Goal: Information Seeking & Learning: Learn about a topic

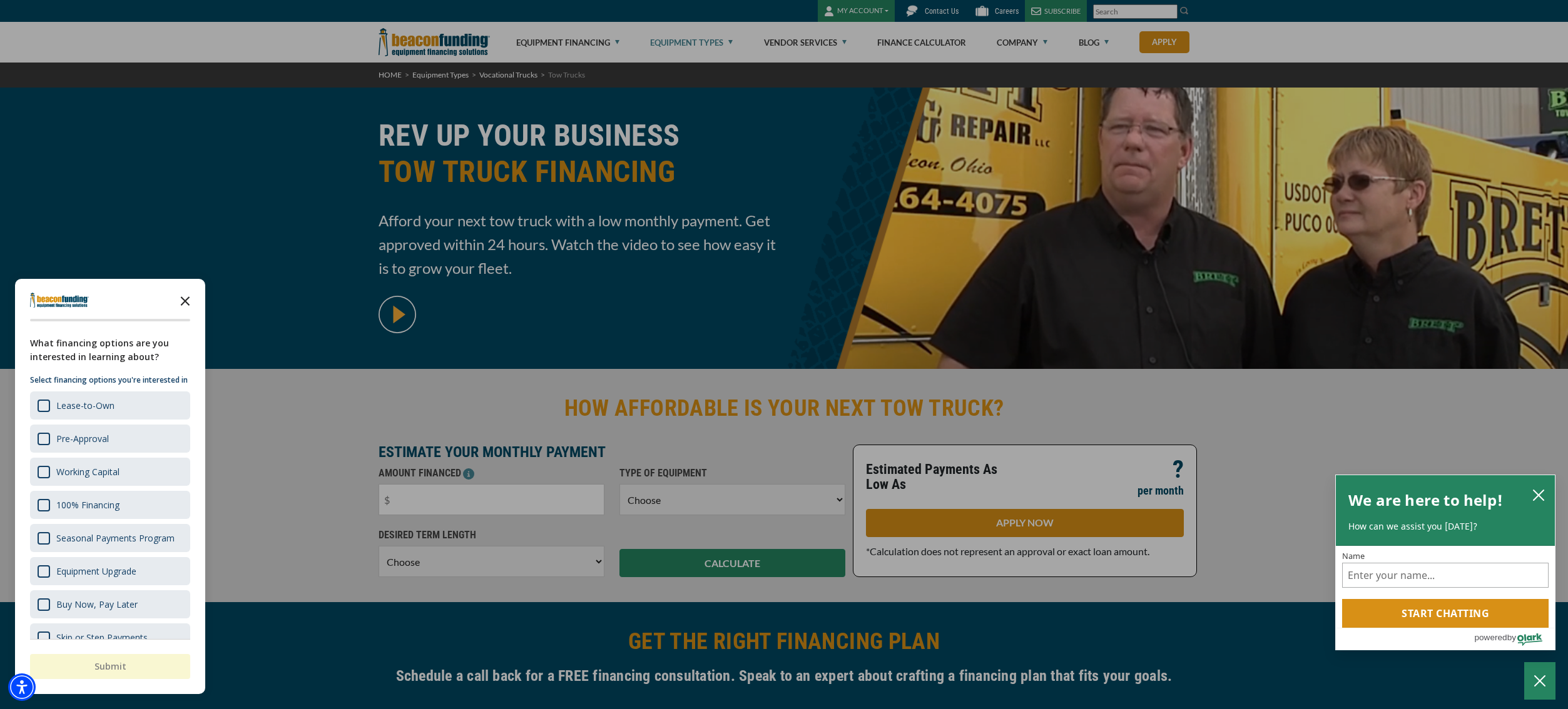
click at [184, 301] on icon "Close the survey" at bounding box center [185, 300] width 25 height 25
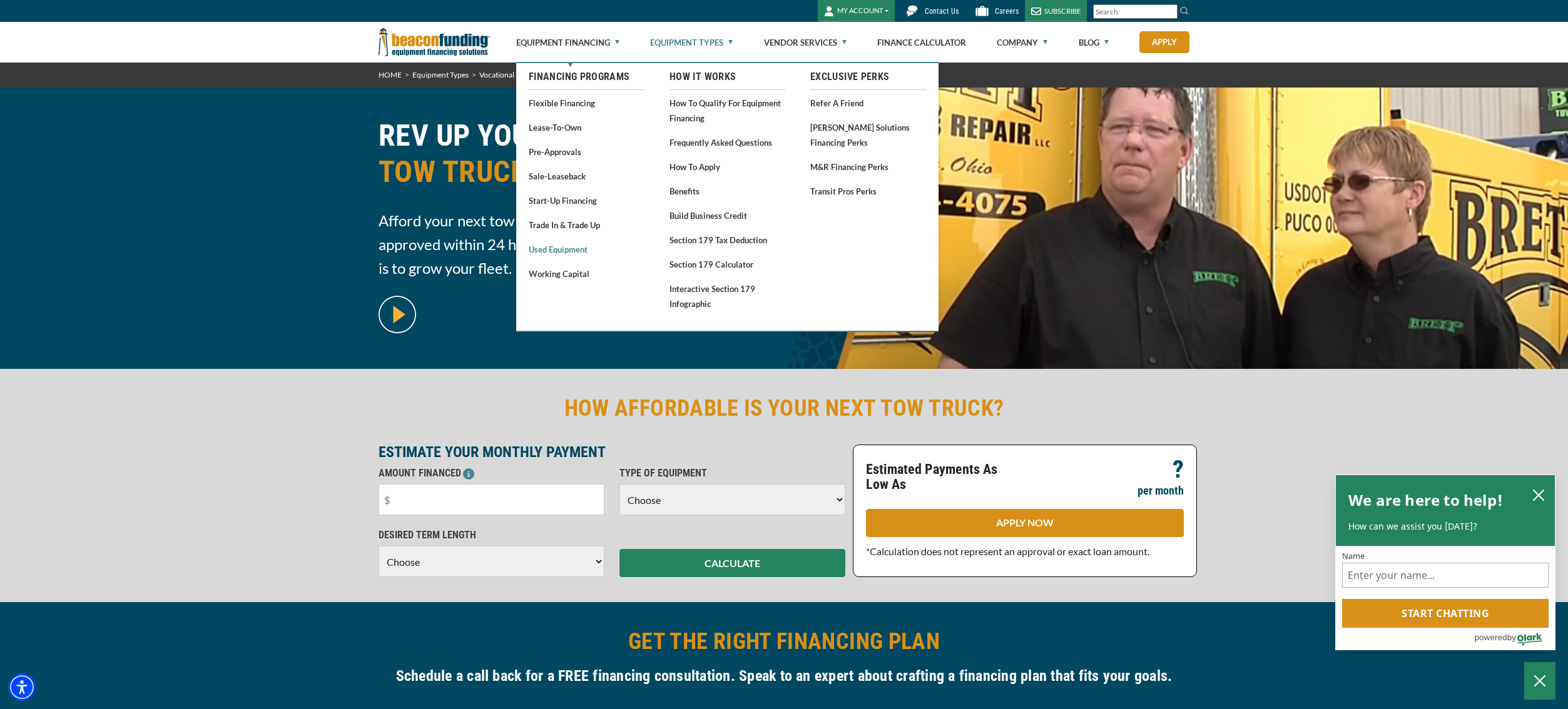
click at [567, 249] on link "Used Equipment" at bounding box center [586, 249] width 115 height 16
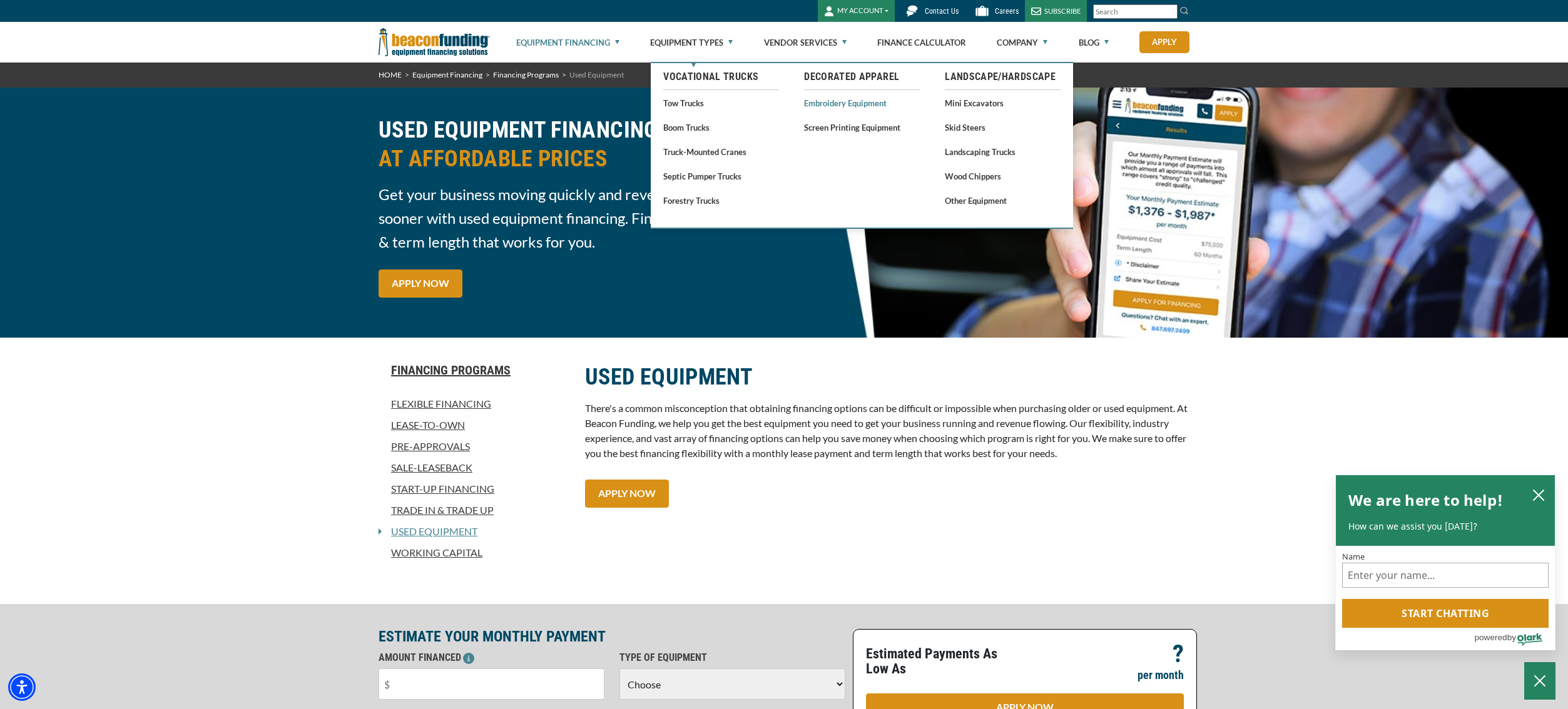
click at [839, 102] on link "Embroidery Equipment" at bounding box center [861, 103] width 115 height 16
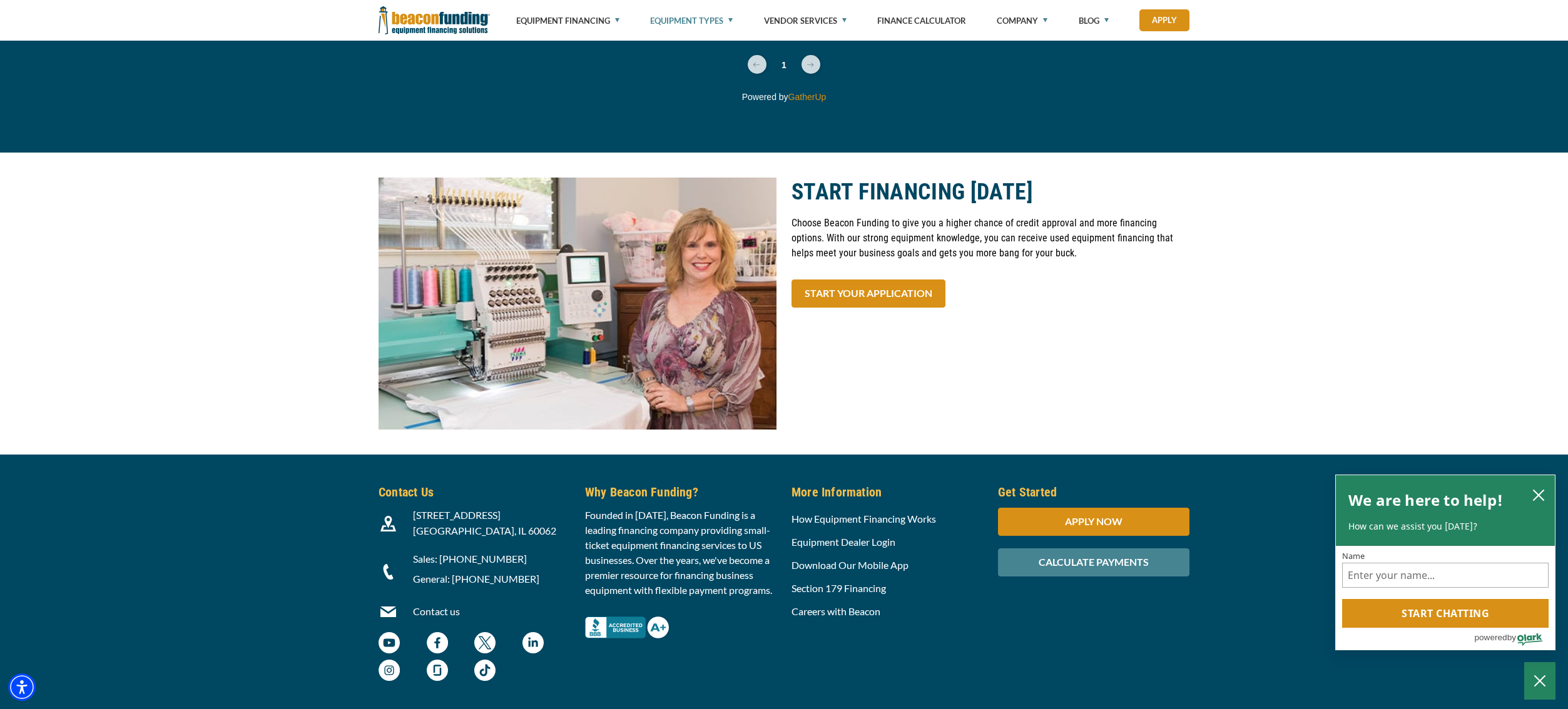
scroll to position [4483, 0]
